Goal: Use online tool/utility: Utilize a website feature to perform a specific function

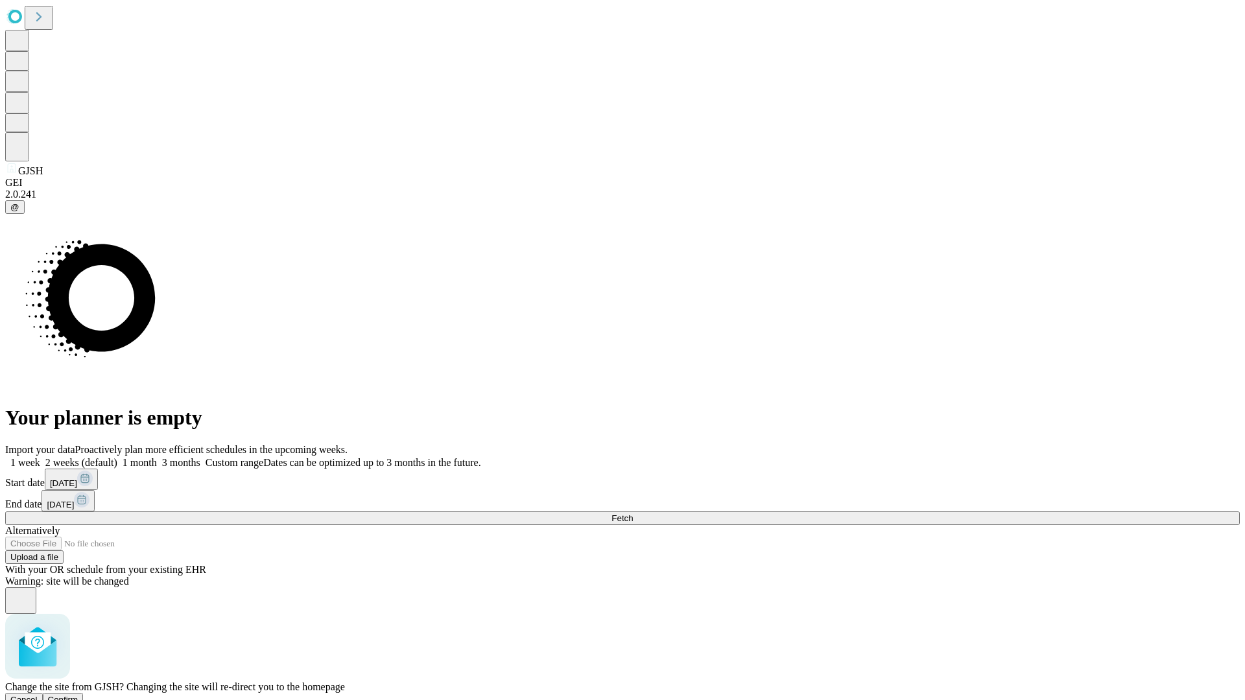
click at [78, 695] on span "Confirm" at bounding box center [63, 700] width 30 height 10
click at [40, 457] on label "1 week" at bounding box center [22, 462] width 35 height 11
click at [633, 513] on span "Fetch" at bounding box center [621, 518] width 21 height 10
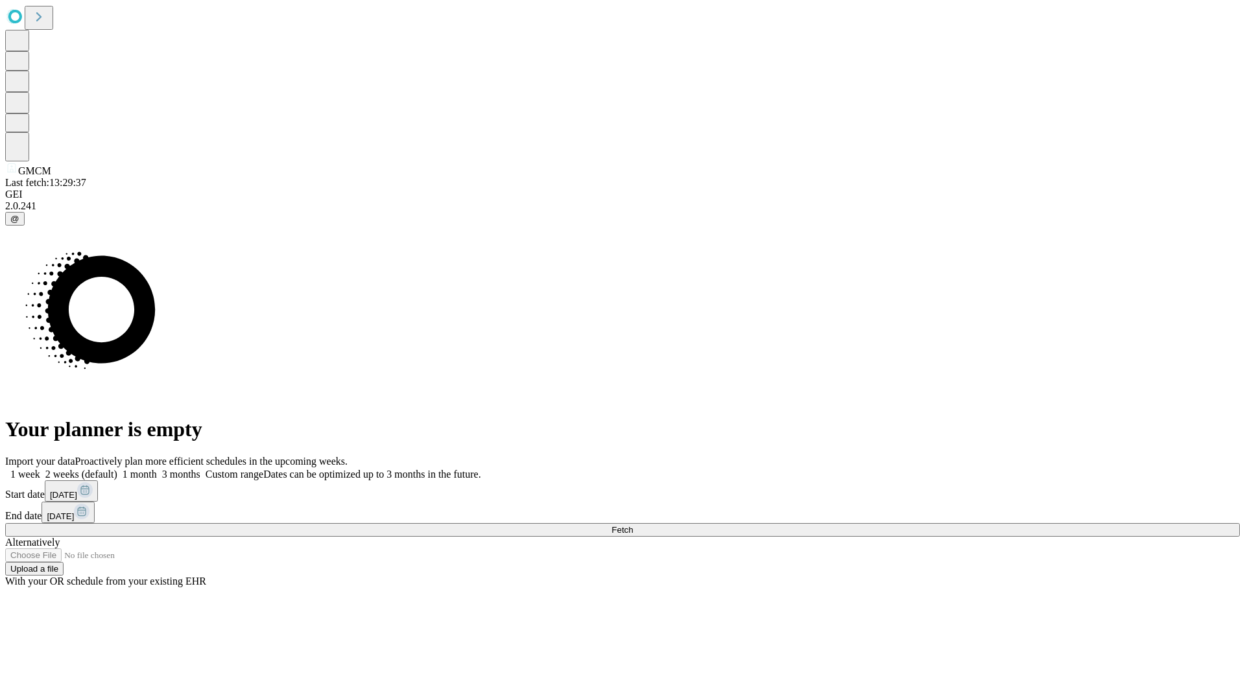
click at [40, 469] on label "1 week" at bounding box center [22, 474] width 35 height 11
click at [633, 525] on span "Fetch" at bounding box center [621, 530] width 21 height 10
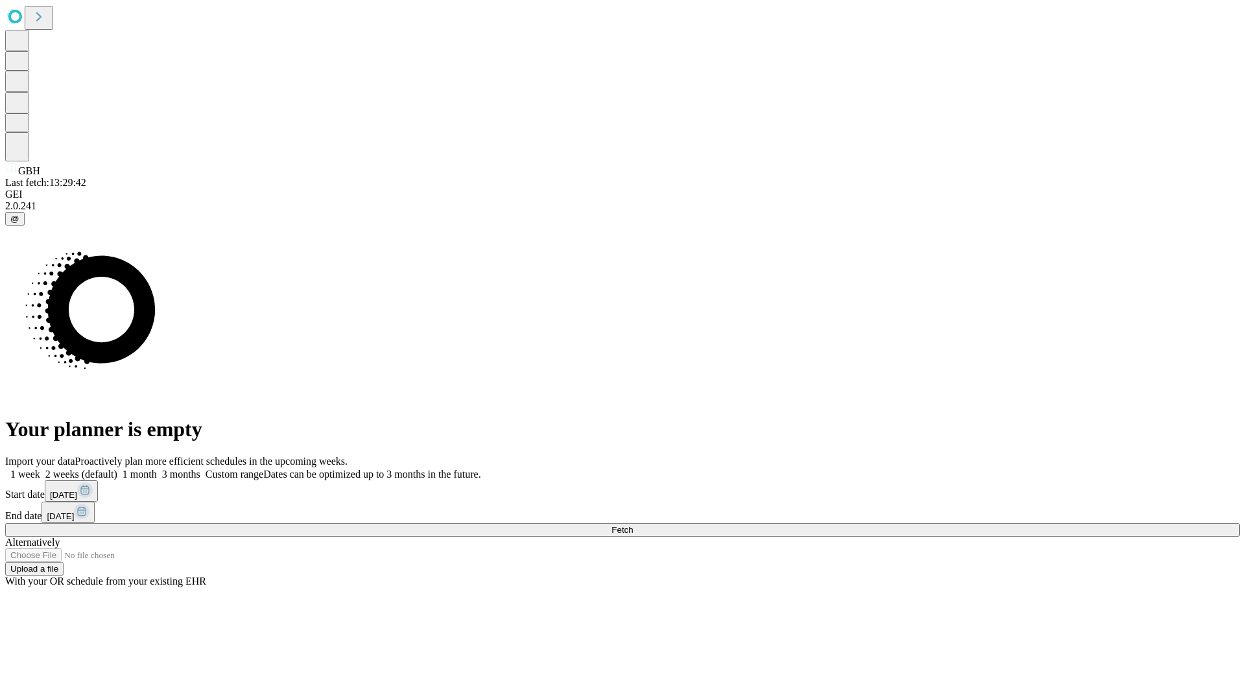
click at [40, 469] on label "1 week" at bounding box center [22, 474] width 35 height 11
click at [633, 525] on span "Fetch" at bounding box center [621, 530] width 21 height 10
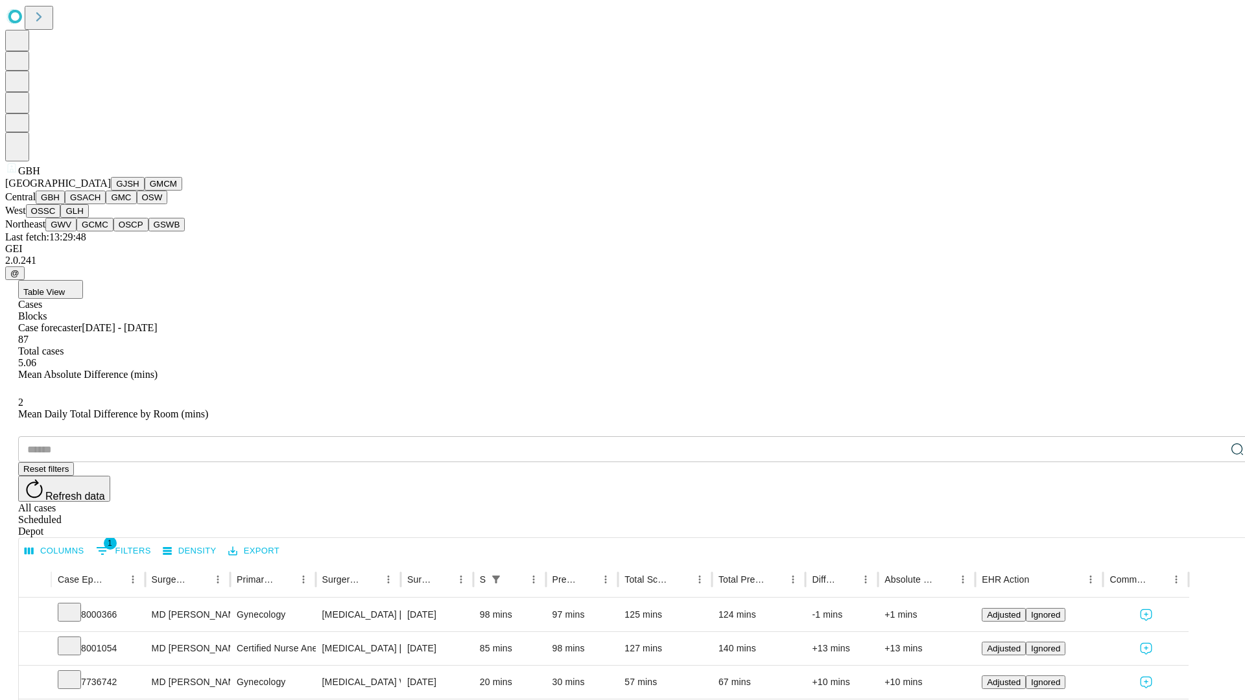
click at [100, 204] on button "GSACH" at bounding box center [85, 198] width 41 height 14
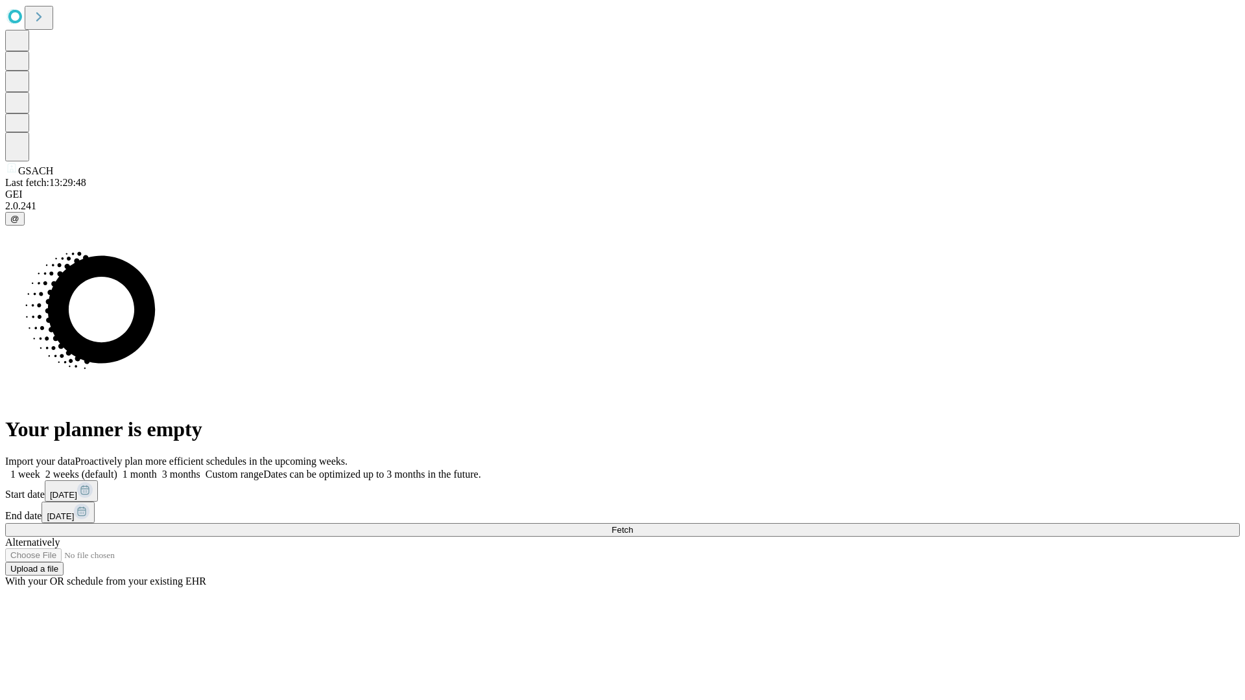
click at [40, 469] on label "1 week" at bounding box center [22, 474] width 35 height 11
click at [633, 525] on span "Fetch" at bounding box center [621, 530] width 21 height 10
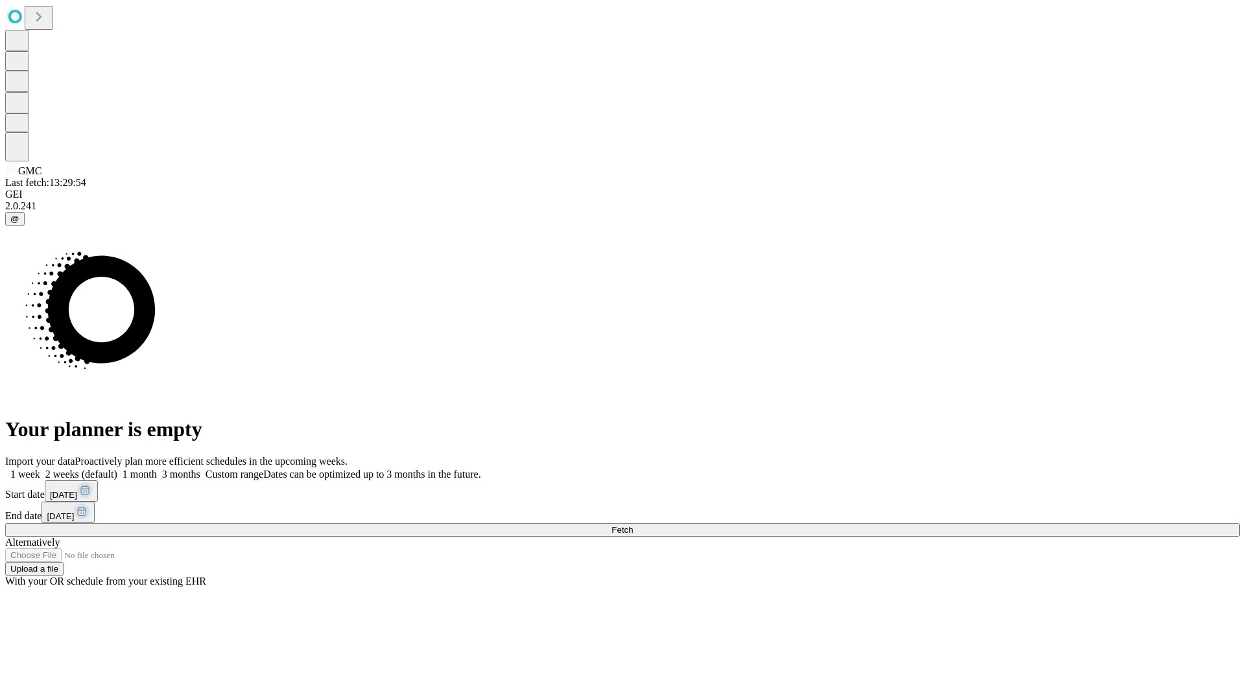
click at [40, 469] on label "1 week" at bounding box center [22, 474] width 35 height 11
click at [633, 525] on span "Fetch" at bounding box center [621, 530] width 21 height 10
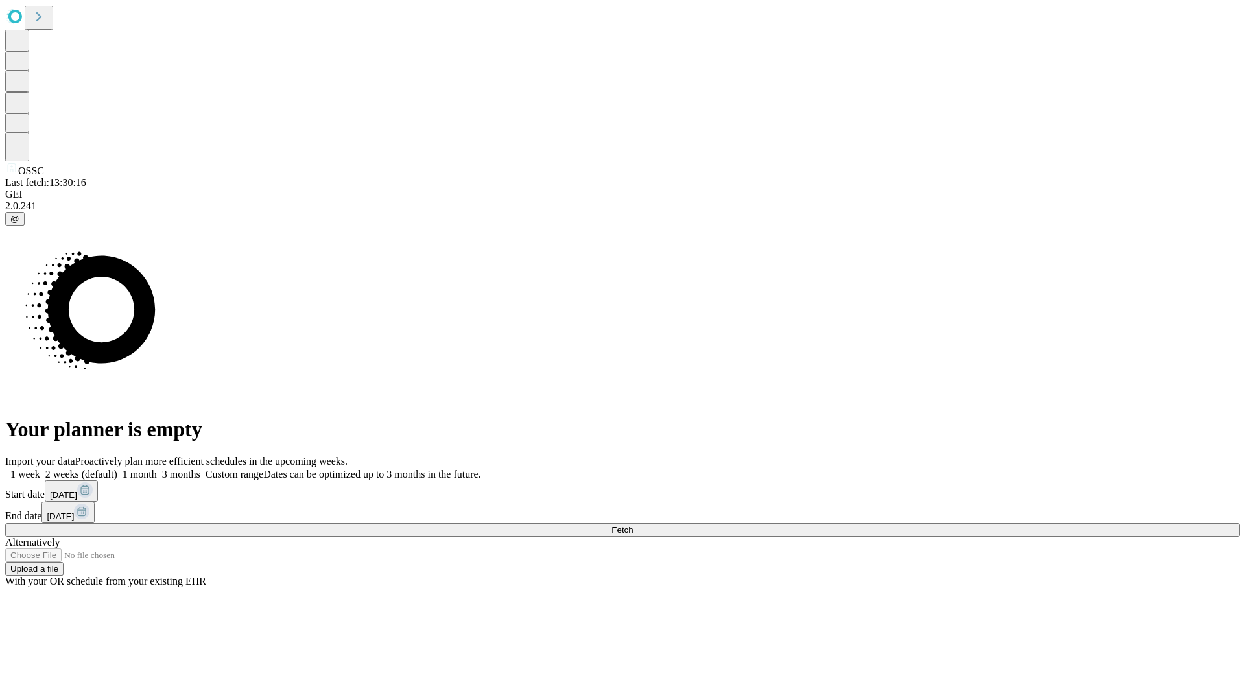
click at [40, 469] on label "1 week" at bounding box center [22, 474] width 35 height 11
click at [633, 525] on span "Fetch" at bounding box center [621, 530] width 21 height 10
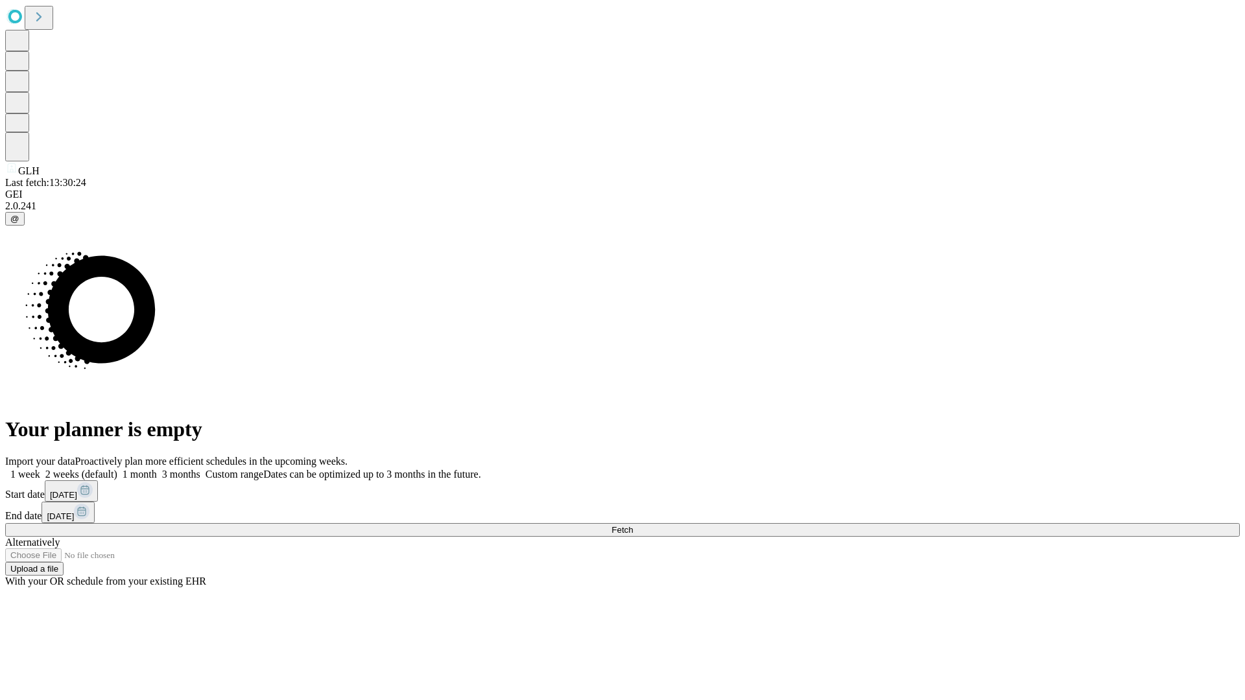
click at [40, 469] on label "1 week" at bounding box center [22, 474] width 35 height 11
click at [633, 525] on span "Fetch" at bounding box center [621, 530] width 21 height 10
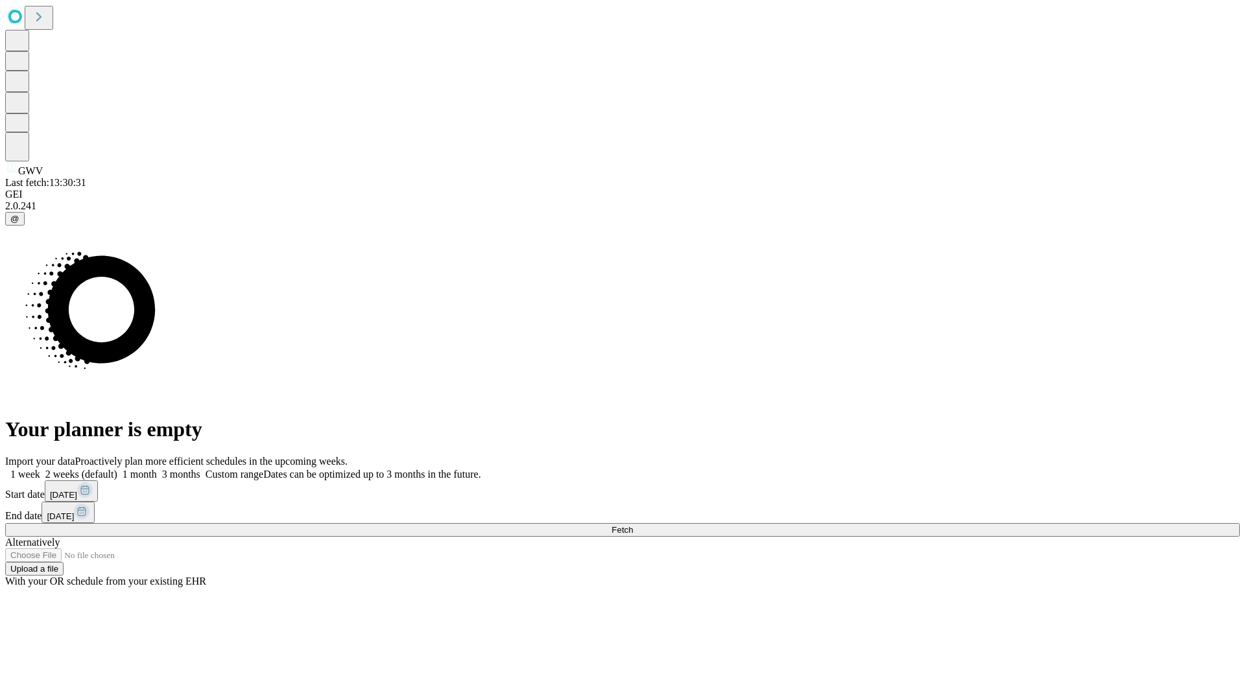
click at [40, 469] on label "1 week" at bounding box center [22, 474] width 35 height 11
click at [633, 525] on span "Fetch" at bounding box center [621, 530] width 21 height 10
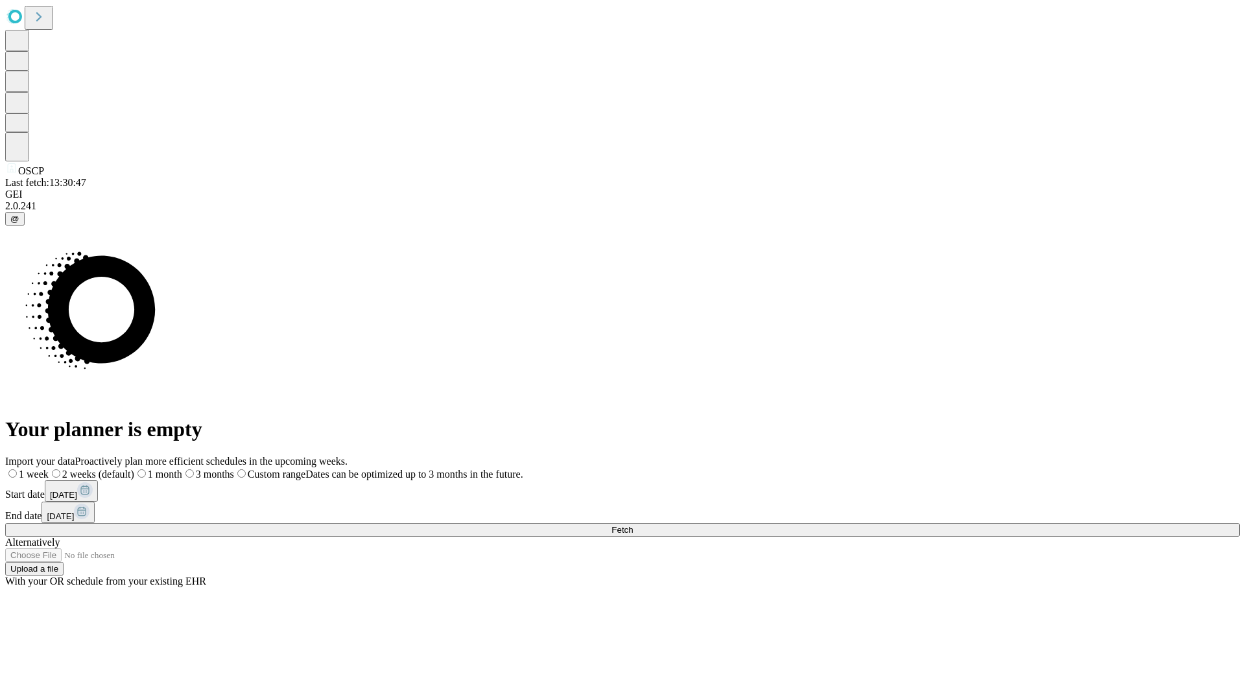
click at [49, 469] on label "1 week" at bounding box center [26, 474] width 43 height 11
click at [633, 525] on span "Fetch" at bounding box center [621, 530] width 21 height 10
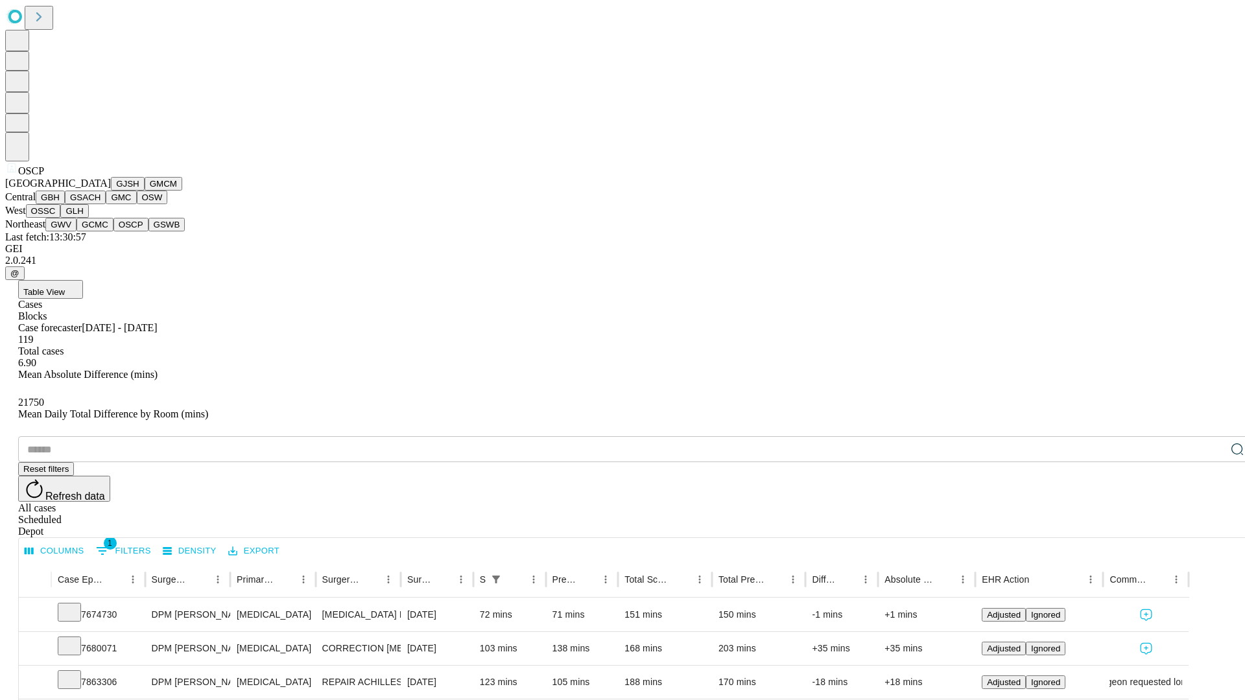
click at [148, 231] on button "GSWB" at bounding box center [166, 225] width 37 height 14
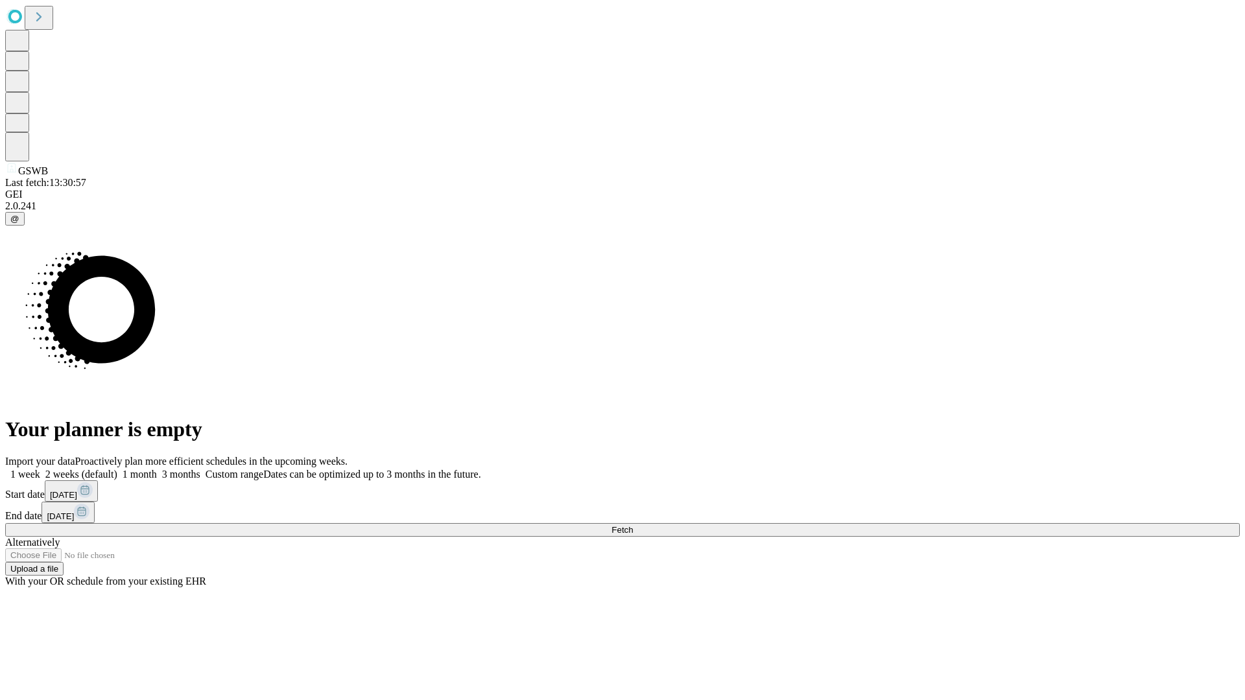
click at [40, 469] on label "1 week" at bounding box center [22, 474] width 35 height 11
click at [633, 525] on span "Fetch" at bounding box center [621, 530] width 21 height 10
